Goal: Information Seeking & Learning: Check status

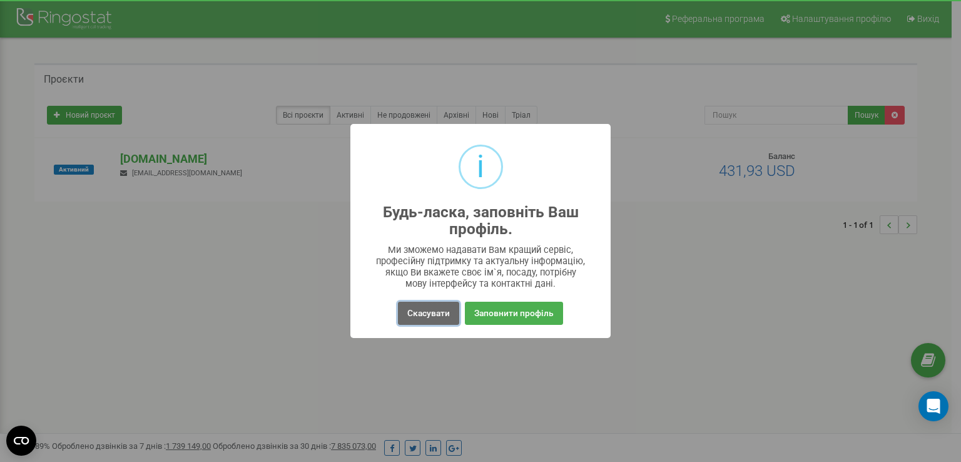
click at [438, 318] on button "Скасувати" at bounding box center [428, 312] width 61 height 23
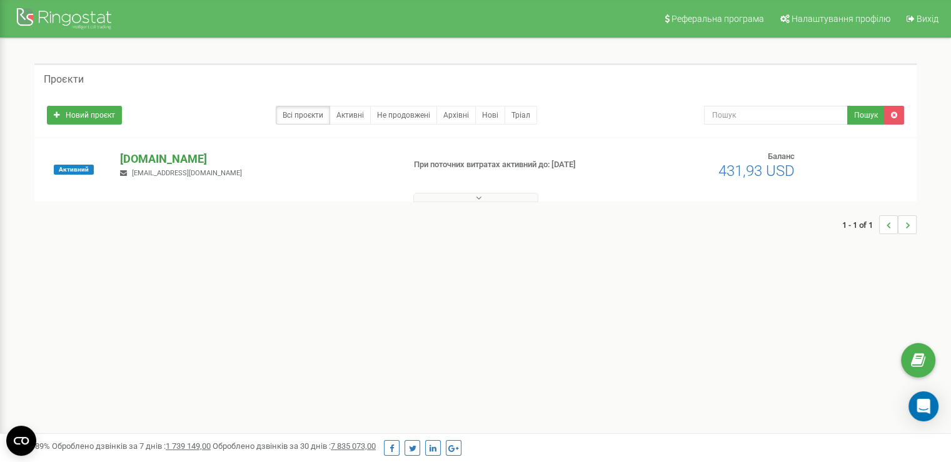
click at [146, 163] on p "[DOMAIN_NAME]" at bounding box center [256, 159] width 273 height 16
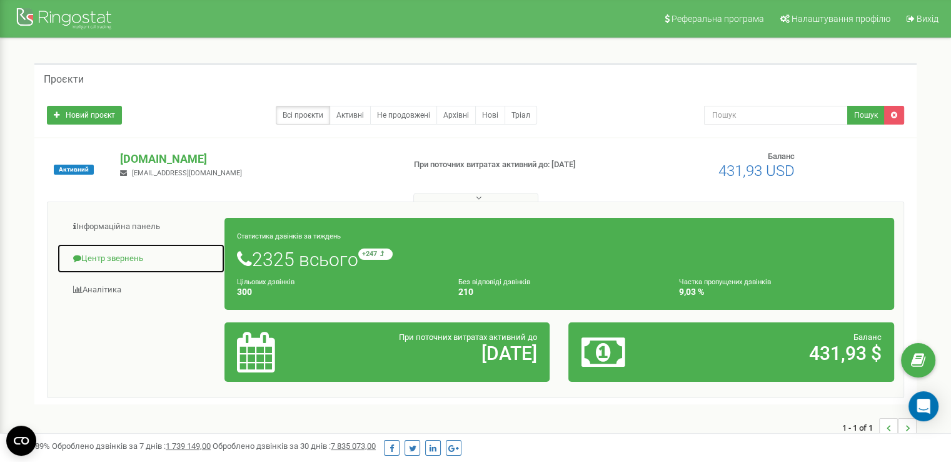
click at [113, 255] on link "Центр звернень" at bounding box center [141, 258] width 168 height 31
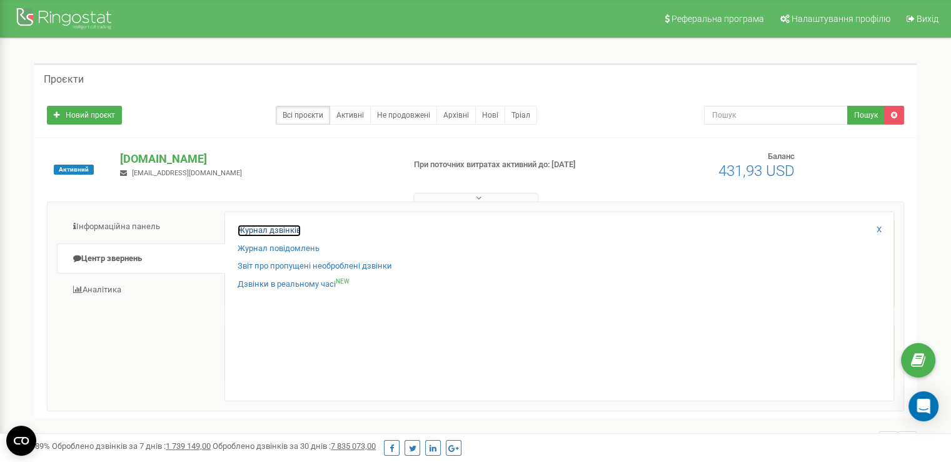
click at [254, 233] on link "Журнал дзвінків" at bounding box center [269, 230] width 63 height 12
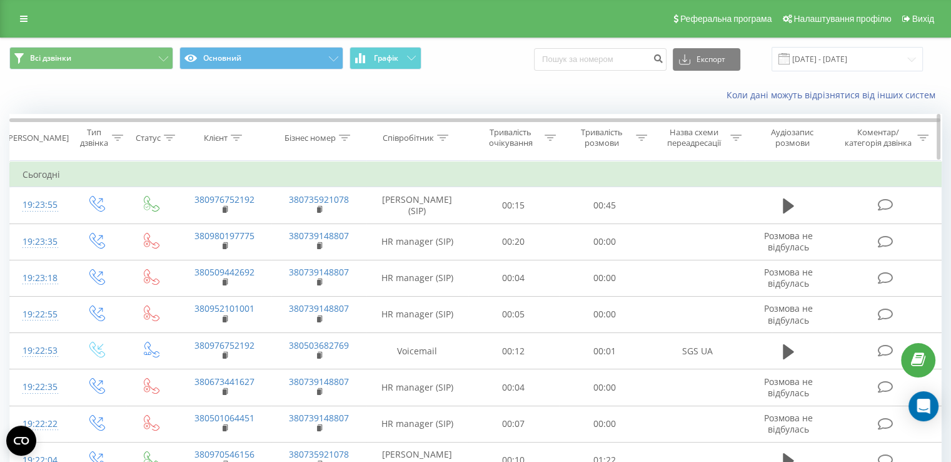
click at [325, 138] on div "Бізнес номер" at bounding box center [310, 138] width 51 height 11
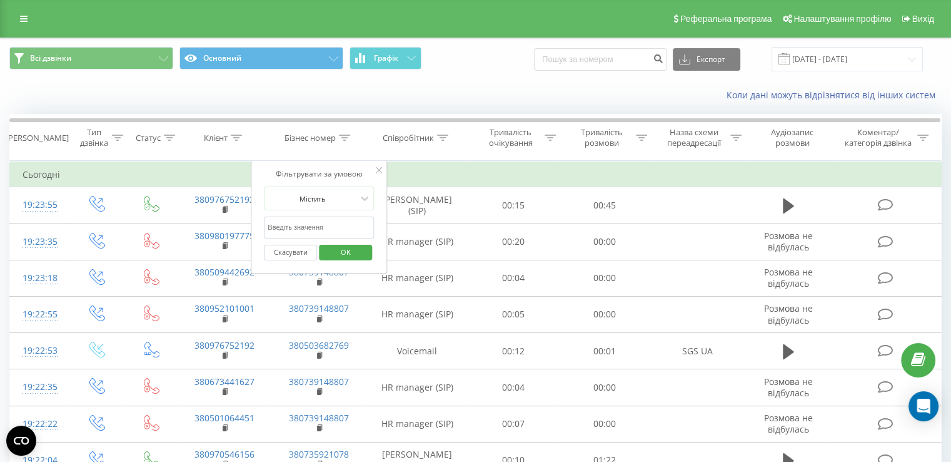
click at [305, 224] on input "text" at bounding box center [319, 227] width 110 height 22
paste input "+380 50 20 17 397"
click at [355, 250] on span "OK" at bounding box center [345, 251] width 35 height 19
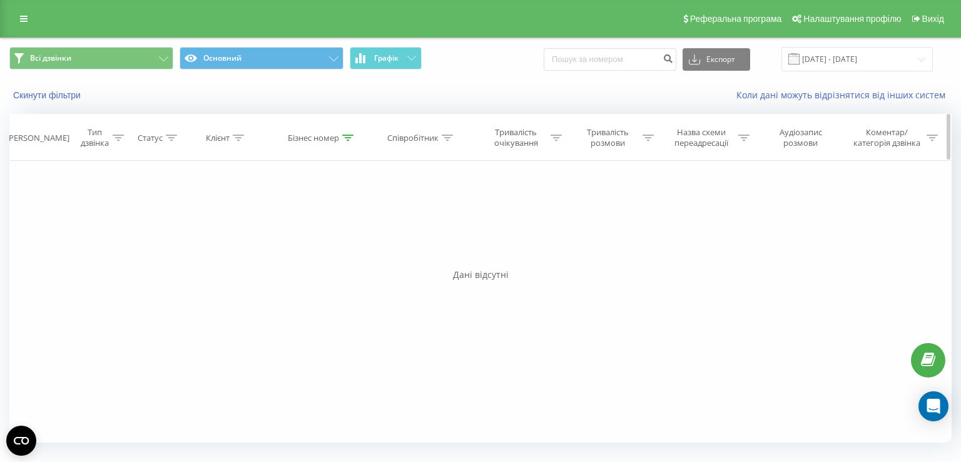
click at [329, 136] on div "Бізнес номер" at bounding box center [313, 138] width 51 height 11
click at [275, 229] on input "+380 50 20 17 397" at bounding box center [322, 227] width 110 height 22
type input "380 50 20 17 397"
click at [351, 245] on span "OK" at bounding box center [348, 251] width 35 height 19
click at [852, 61] on input "19.08.2025 - 19.09.2025" at bounding box center [856, 59] width 151 height 24
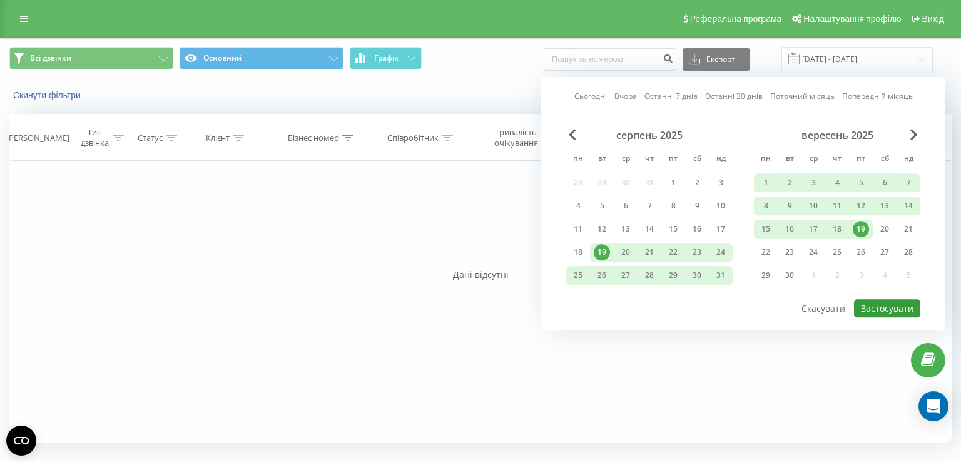
click at [880, 311] on button "Застосувати" at bounding box center [887, 308] width 66 height 18
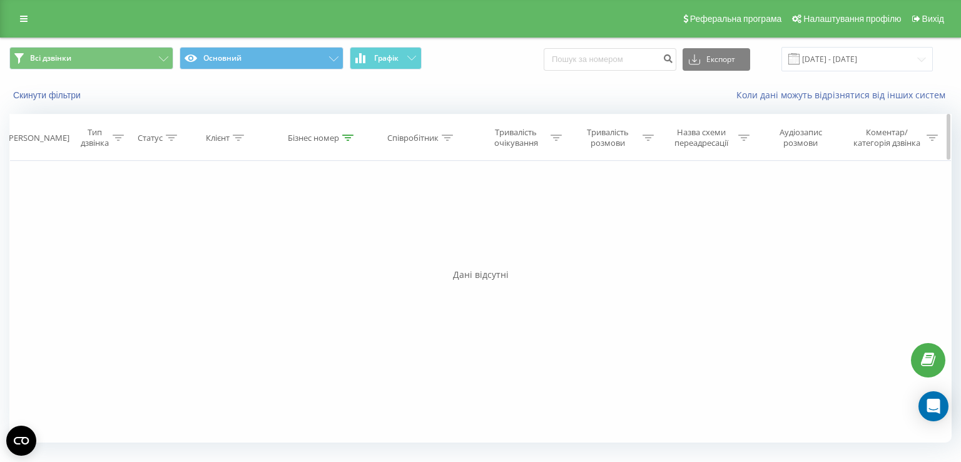
click at [345, 137] on icon at bounding box center [347, 137] width 11 height 6
click at [351, 230] on input "380 50 20 17 397" at bounding box center [322, 227] width 110 height 22
type input "3"
click at [426, 136] on div "Співробітник" at bounding box center [412, 138] width 51 height 11
click at [413, 229] on input "text" at bounding box center [421, 227] width 110 height 22
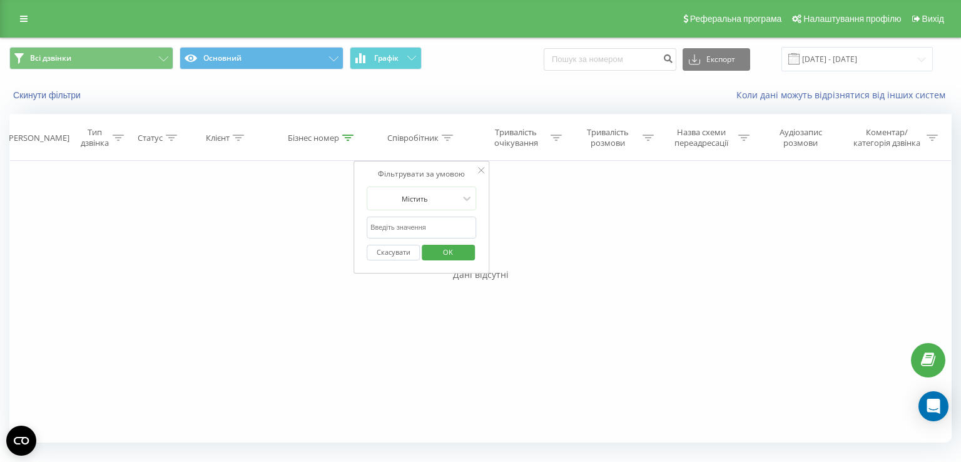
paste input "+380 50 20 17 397"
click at [445, 251] on span "OK" at bounding box center [447, 251] width 35 height 19
click at [430, 139] on div "Співробітник" at bounding box center [412, 138] width 51 height 11
click at [373, 229] on input "+380 50 20 17 397" at bounding box center [421, 227] width 110 height 22
type input "380 50 20 17 397"
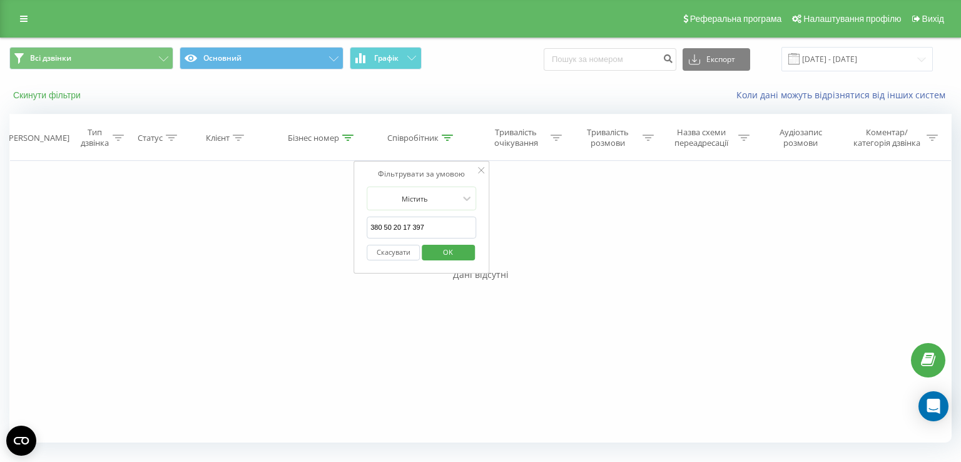
click at [69, 96] on button "Скинути фільтри" at bounding box center [48, 94] width 78 height 11
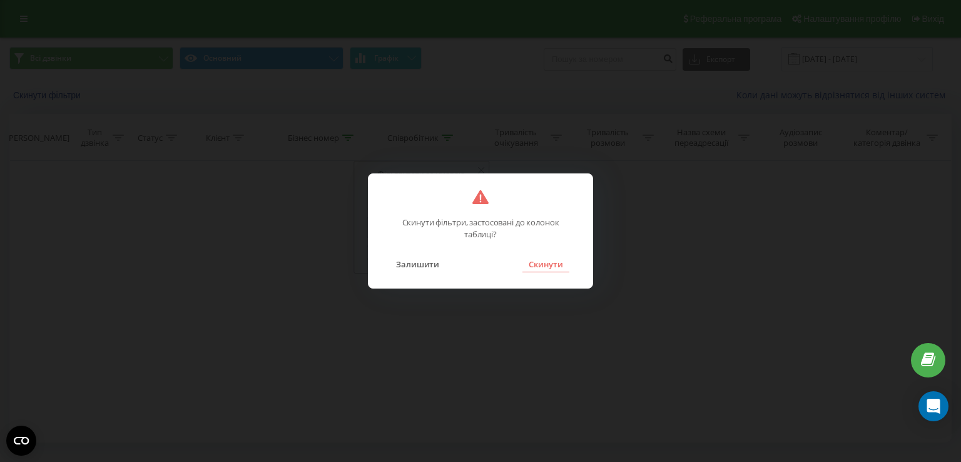
click at [553, 263] on button "Скинути" at bounding box center [545, 264] width 47 height 16
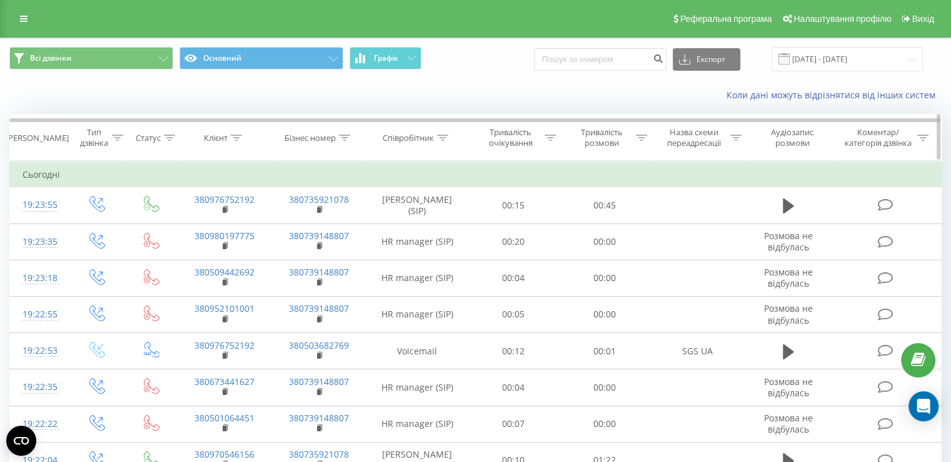
click at [439, 138] on icon at bounding box center [442, 137] width 11 height 6
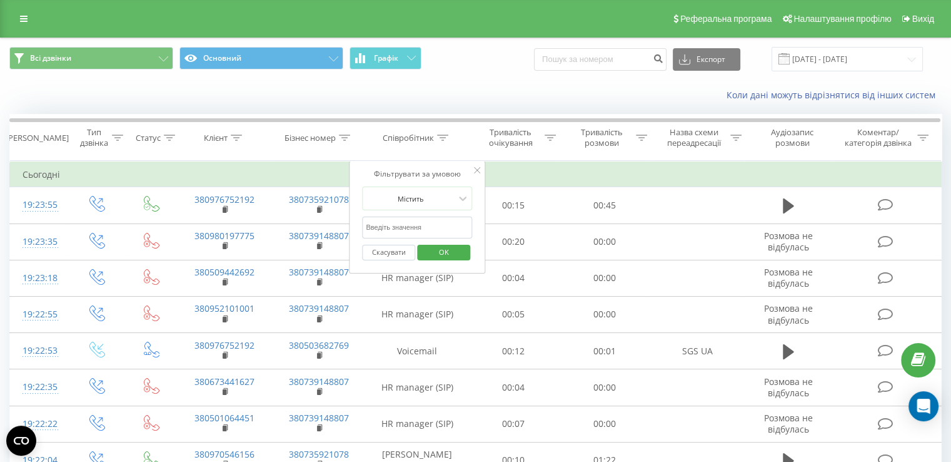
click at [404, 223] on input "text" at bounding box center [417, 227] width 110 height 22
click at [396, 194] on div at bounding box center [410, 199] width 89 height 12
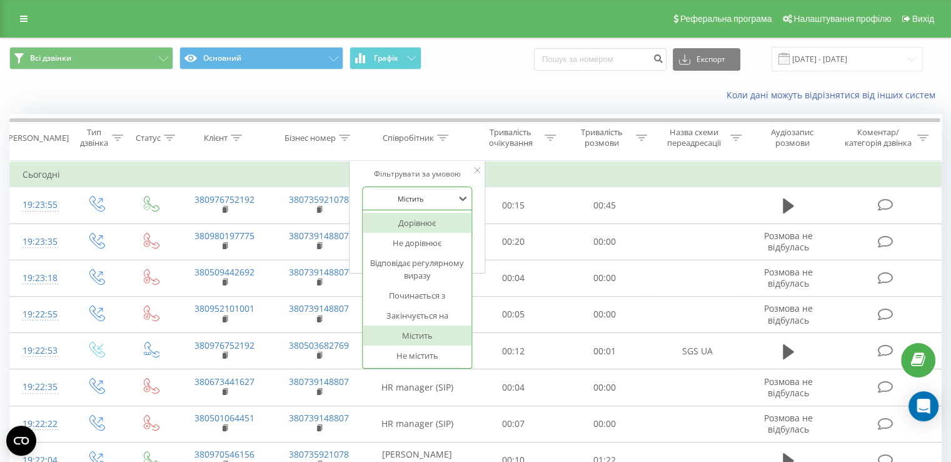
click at [490, 173] on td "Сьогодні" at bounding box center [476, 174] width 932 height 25
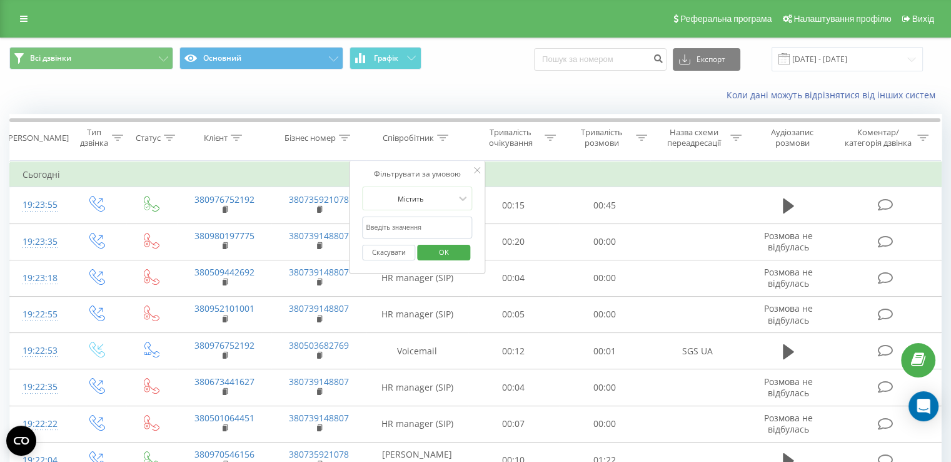
click at [476, 172] on icon at bounding box center [477, 170] width 6 height 6
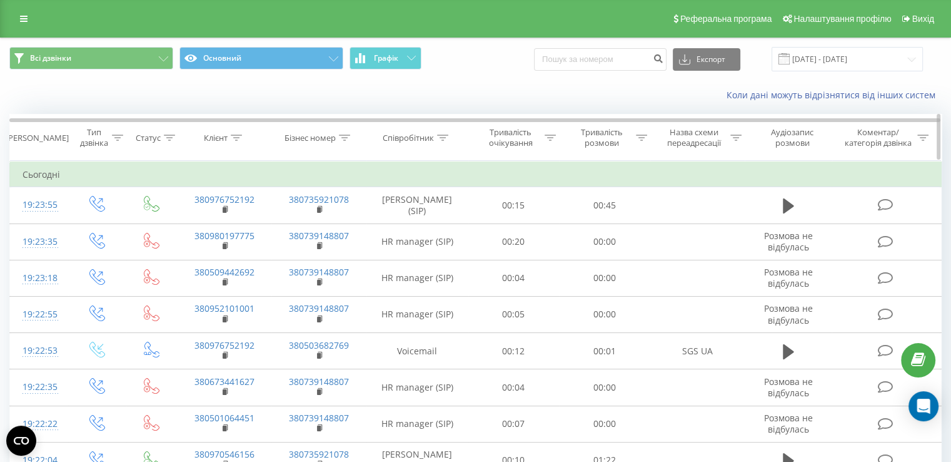
click at [325, 141] on div "Бізнес номер" at bounding box center [310, 138] width 51 height 11
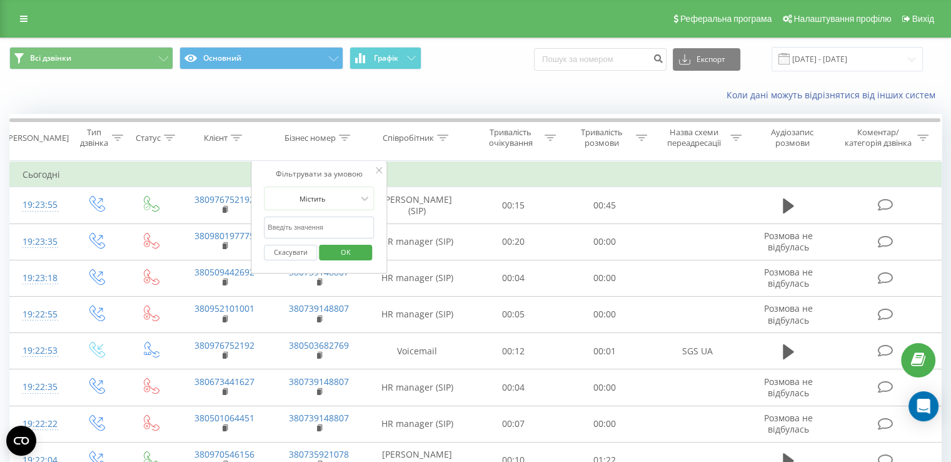
click at [321, 226] on input "text" at bounding box center [319, 227] width 110 height 22
paste input "+380 50 20 17 397"
click at [272, 229] on input "+380 50 20 17 397" at bounding box center [319, 227] width 110 height 22
type input "380 50 20 17 397"
click at [344, 253] on span "OK" at bounding box center [345, 251] width 35 height 19
